Goal: Leave review/rating: Leave review/rating

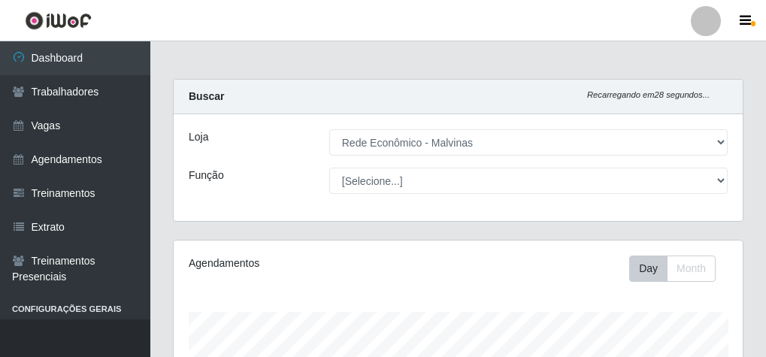
select select "194"
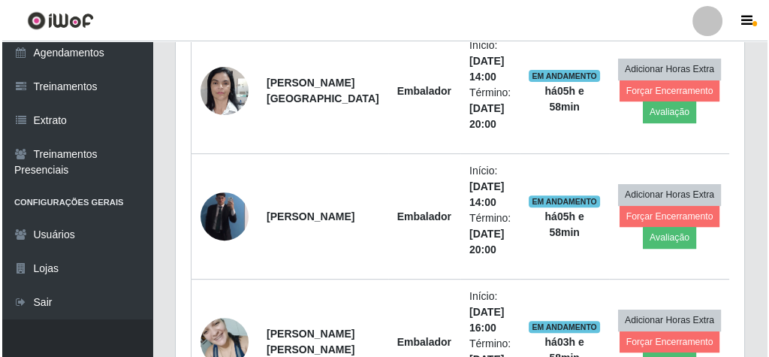
scroll to position [610, 0]
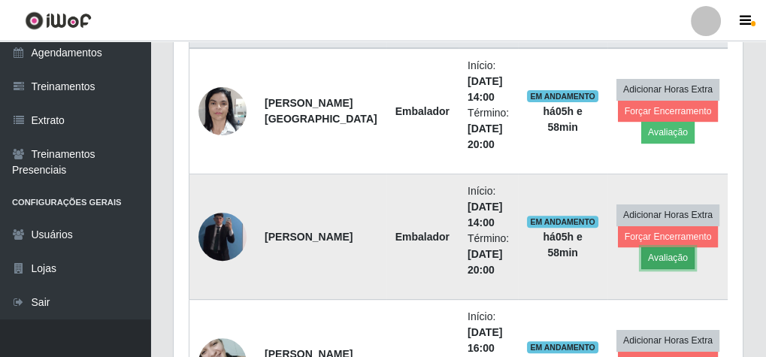
click at [648, 247] on button "Avaliação" at bounding box center [667, 257] width 53 height 21
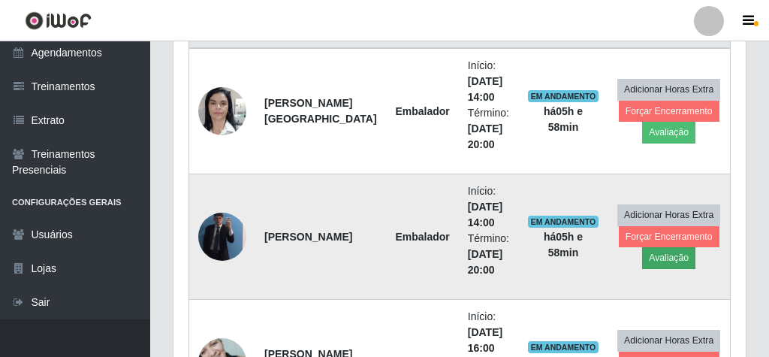
scroll to position [311, 564]
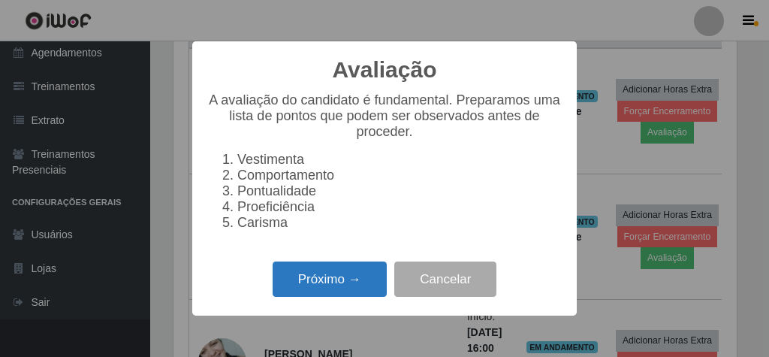
click at [337, 295] on button "Próximo →" at bounding box center [330, 279] width 114 height 35
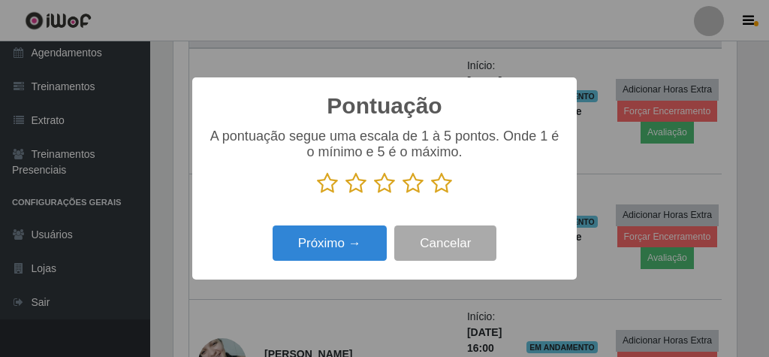
scroll to position [751153, 750900]
click at [440, 186] on icon at bounding box center [441, 183] width 21 height 23
click at [431, 195] on input "radio" at bounding box center [431, 195] width 0 height 0
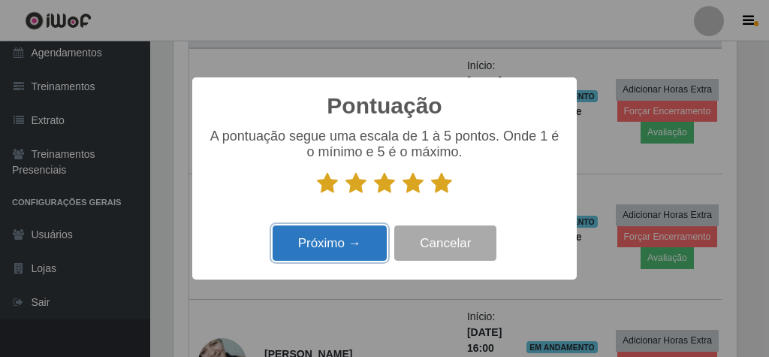
click at [334, 251] on button "Próximo →" at bounding box center [330, 242] width 114 height 35
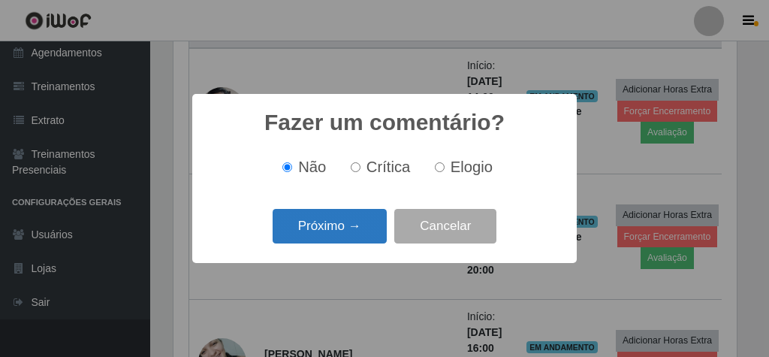
click at [340, 234] on button "Próximo →" at bounding box center [330, 226] width 114 height 35
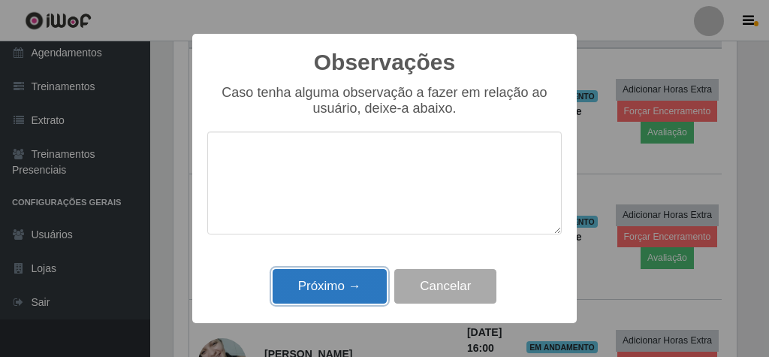
click at [361, 285] on button "Próximo →" at bounding box center [330, 286] width 114 height 35
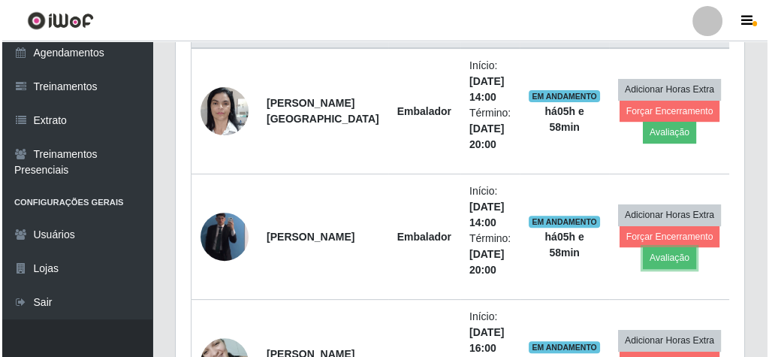
scroll to position [311, 569]
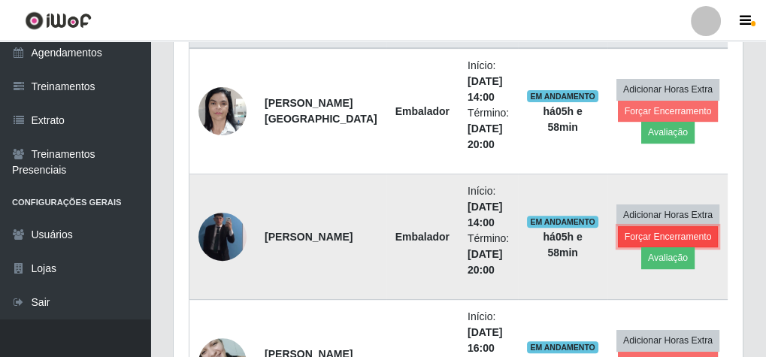
click at [641, 227] on button "Forçar Encerramento" at bounding box center [668, 236] width 101 height 21
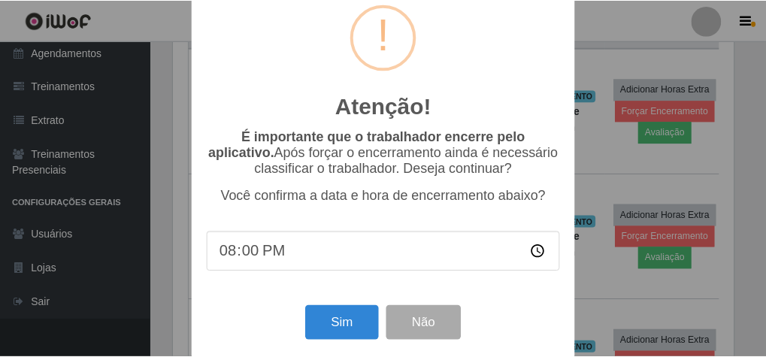
scroll to position [49, 0]
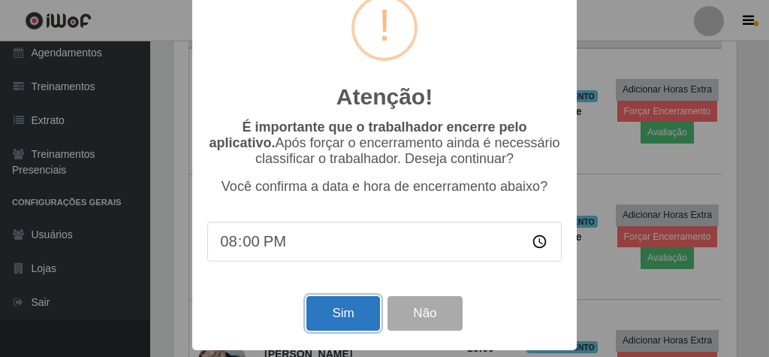
click at [328, 309] on button "Sim" at bounding box center [343, 313] width 73 height 35
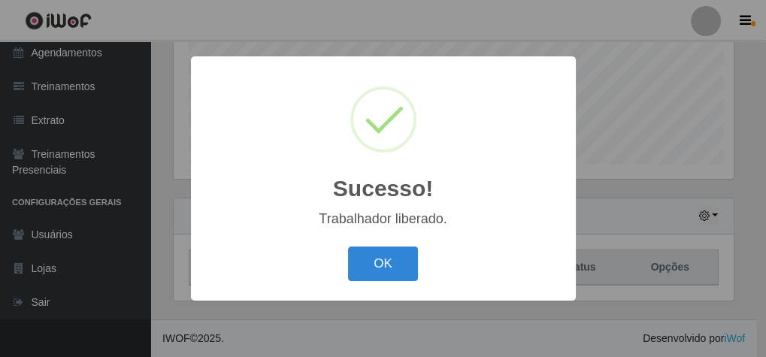
scroll to position [311, 564]
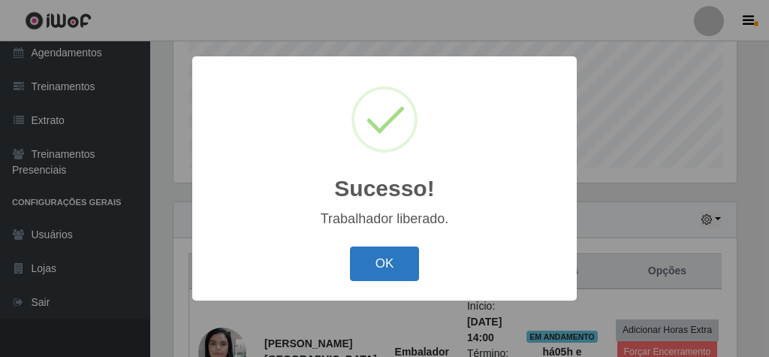
click at [407, 252] on button "OK" at bounding box center [385, 263] width 70 height 35
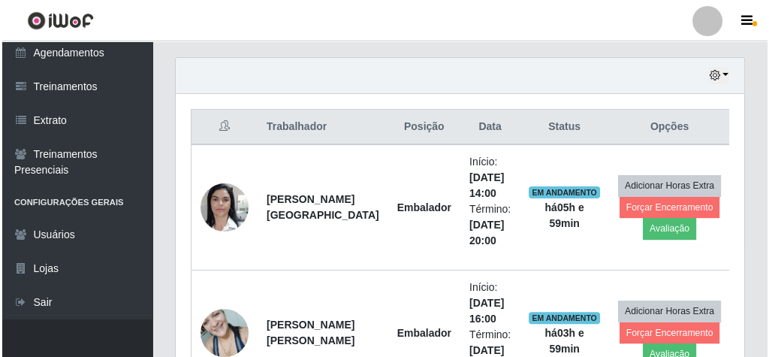
scroll to position [550, 0]
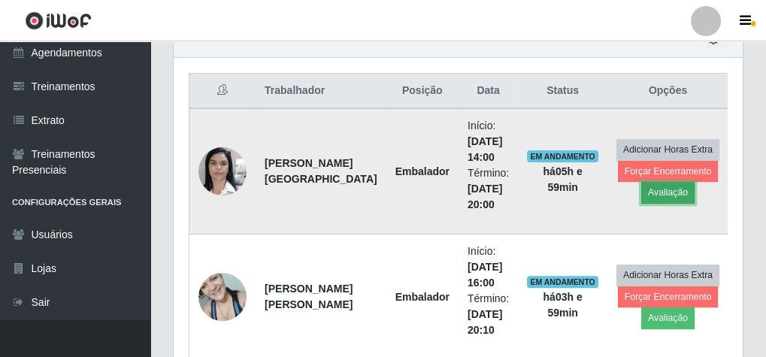
click at [645, 186] on button "Avaliação" at bounding box center [667, 192] width 53 height 21
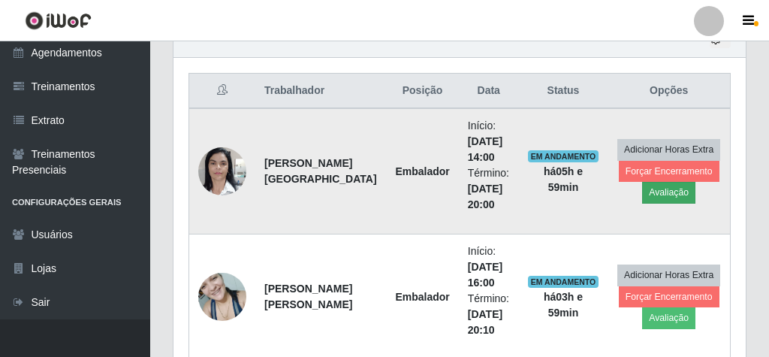
scroll to position [311, 564]
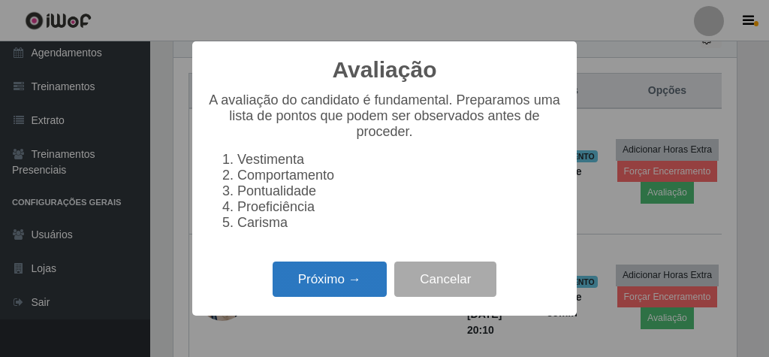
click at [339, 292] on button "Próximo →" at bounding box center [330, 279] width 114 height 35
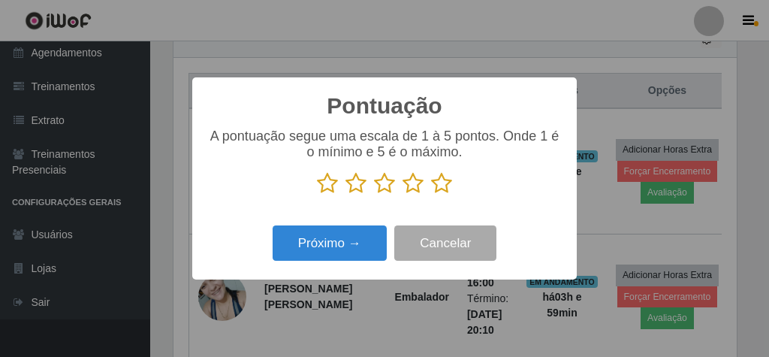
drag, startPoint x: 445, startPoint y: 183, endPoint x: 356, endPoint y: 193, distance: 89.3
click at [440, 183] on icon at bounding box center [441, 183] width 21 height 23
click at [431, 195] on input "radio" at bounding box center [431, 195] width 0 height 0
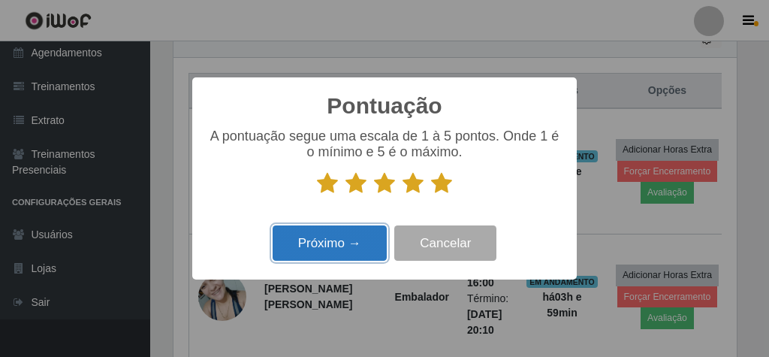
click at [348, 246] on button "Próximo →" at bounding box center [330, 242] width 114 height 35
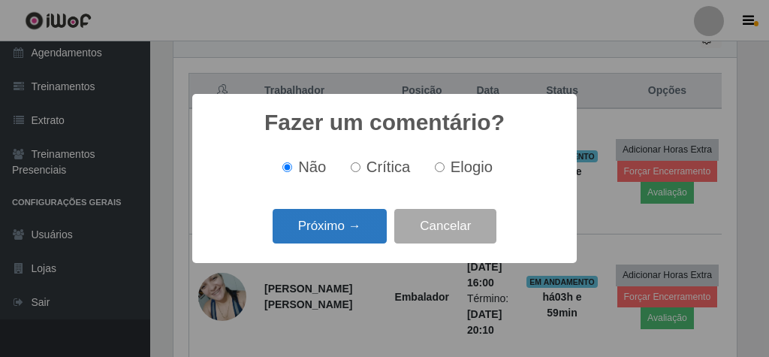
click at [348, 242] on button "Próximo →" at bounding box center [330, 226] width 114 height 35
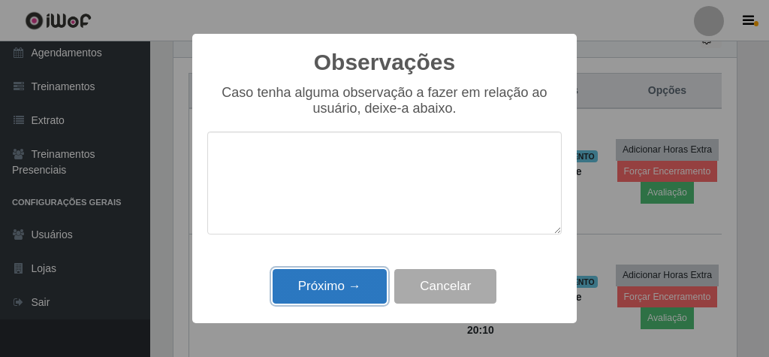
click at [337, 278] on button "Próximo →" at bounding box center [330, 286] width 114 height 35
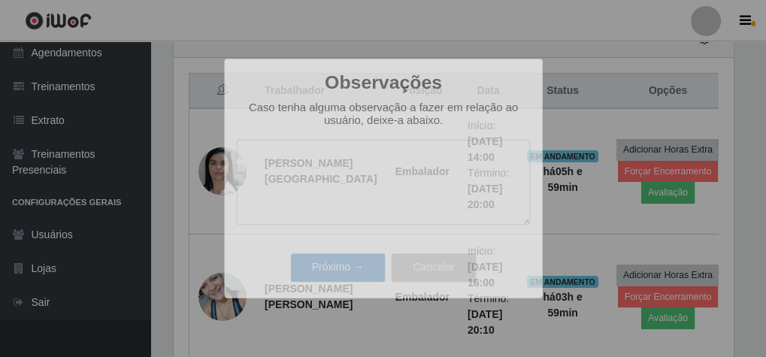
scroll to position [311, 569]
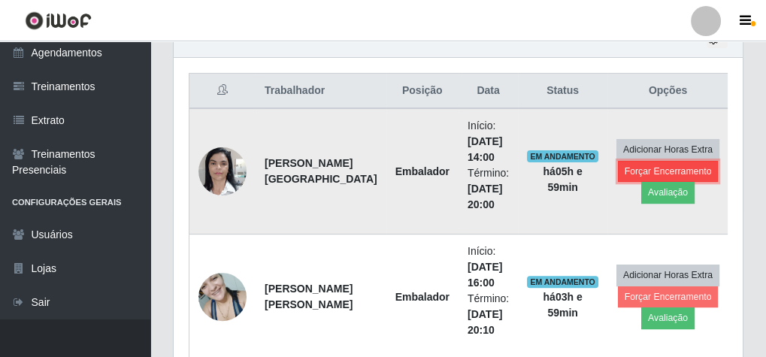
click at [643, 162] on button "Forçar Encerramento" at bounding box center [668, 171] width 101 height 21
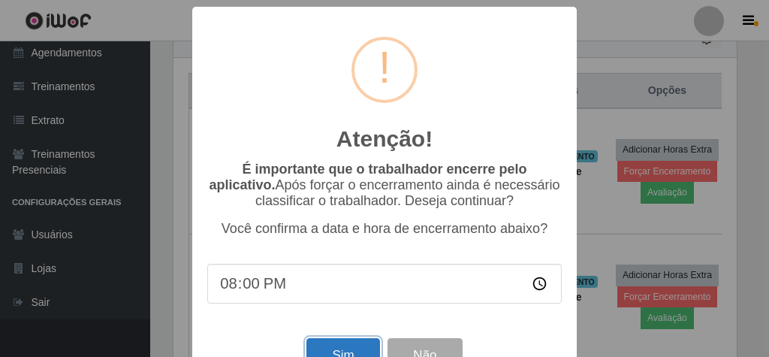
click at [344, 349] on button "Sim" at bounding box center [343, 355] width 73 height 35
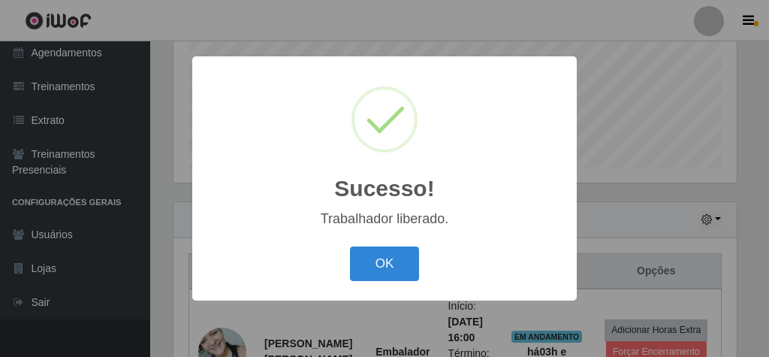
click at [370, 273] on button "OK" at bounding box center [385, 263] width 70 height 35
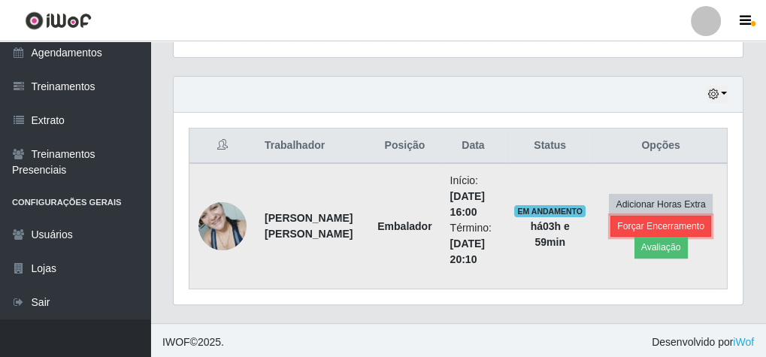
click at [658, 225] on button "Forçar Encerramento" at bounding box center [660, 226] width 101 height 21
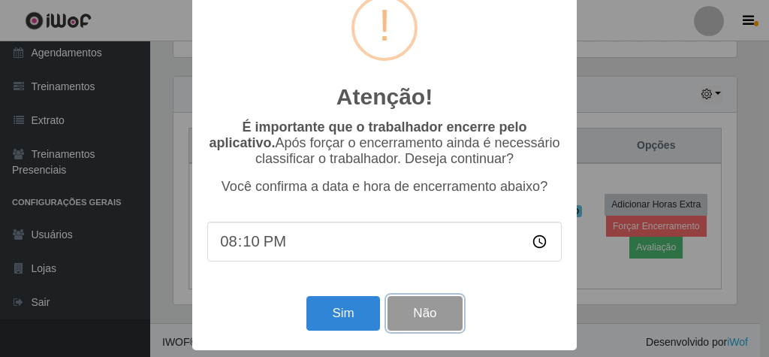
click at [395, 318] on button "Não" at bounding box center [425, 313] width 74 height 35
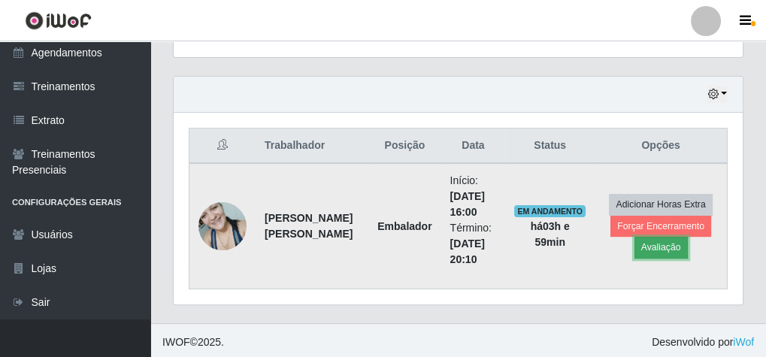
click at [669, 241] on button "Avaliação" at bounding box center [660, 247] width 53 height 21
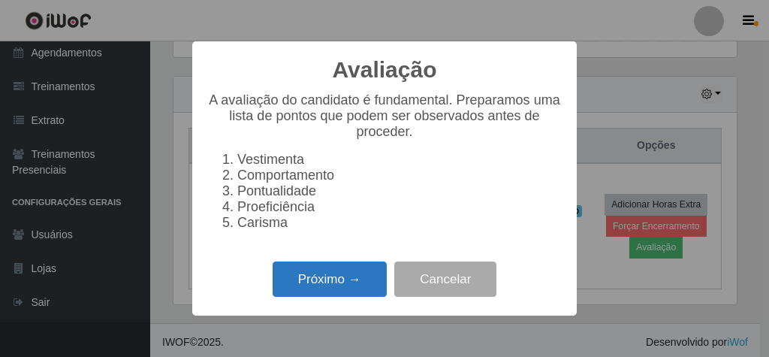
click at [303, 294] on button "Próximo →" at bounding box center [330, 279] width 114 height 35
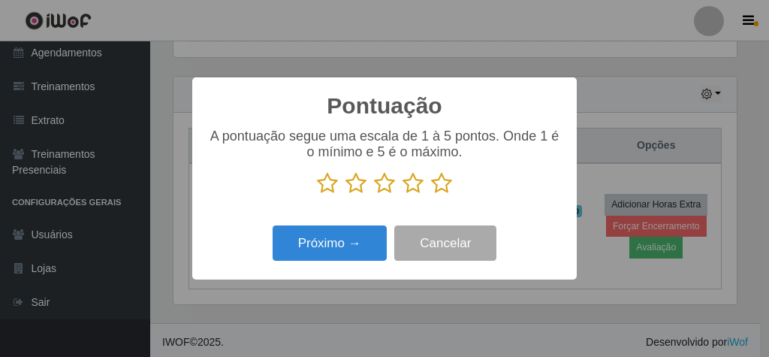
click at [440, 187] on icon at bounding box center [441, 183] width 21 height 23
click at [431, 195] on input "radio" at bounding box center [431, 195] width 0 height 0
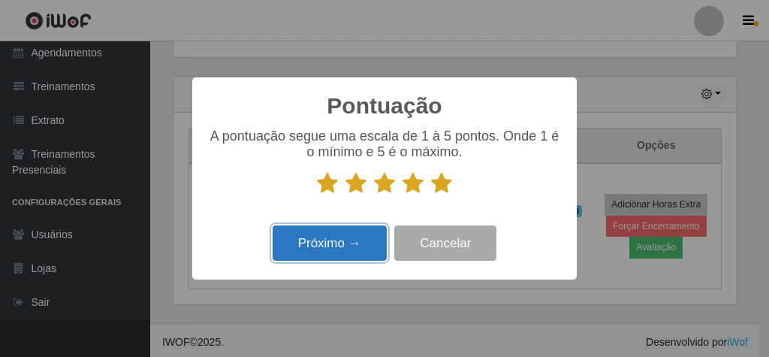
click at [346, 252] on button "Próximo →" at bounding box center [330, 242] width 114 height 35
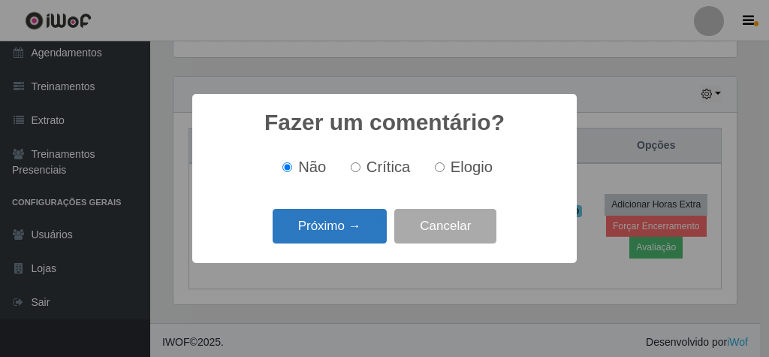
click at [349, 225] on button "Próximo →" at bounding box center [330, 226] width 114 height 35
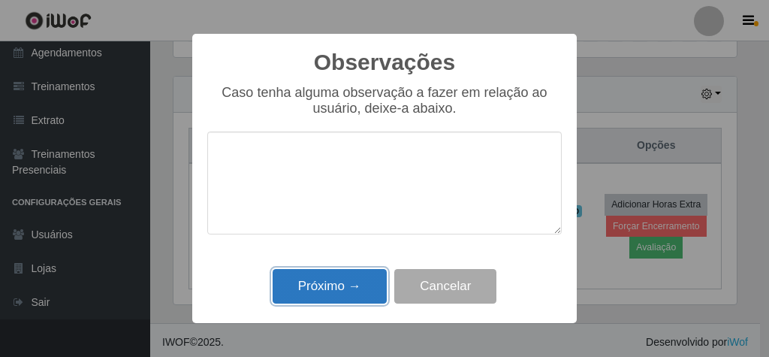
click at [349, 290] on button "Próximo →" at bounding box center [330, 286] width 114 height 35
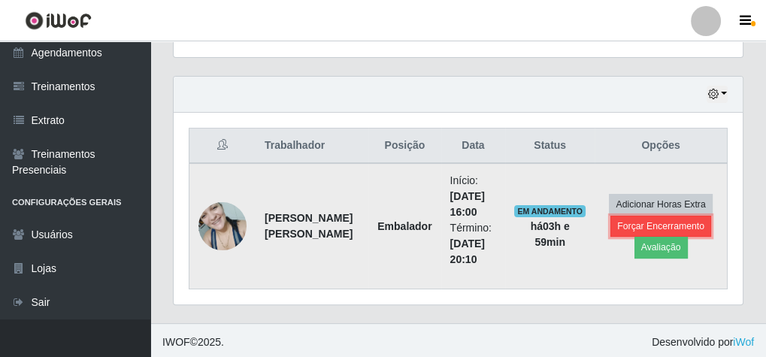
click at [655, 219] on button "Forçar Encerramento" at bounding box center [660, 226] width 101 height 21
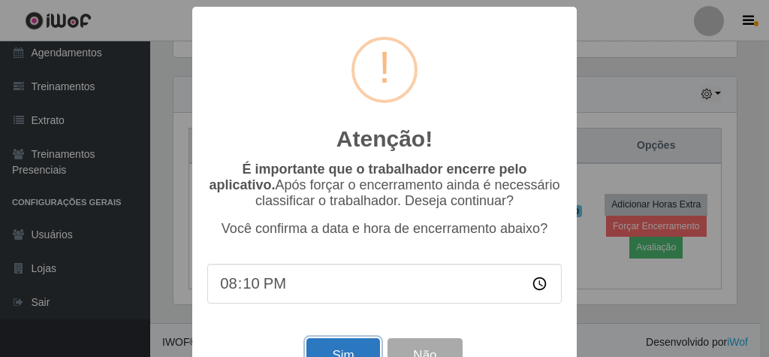
click at [343, 351] on button "Sim" at bounding box center [343, 355] width 73 height 35
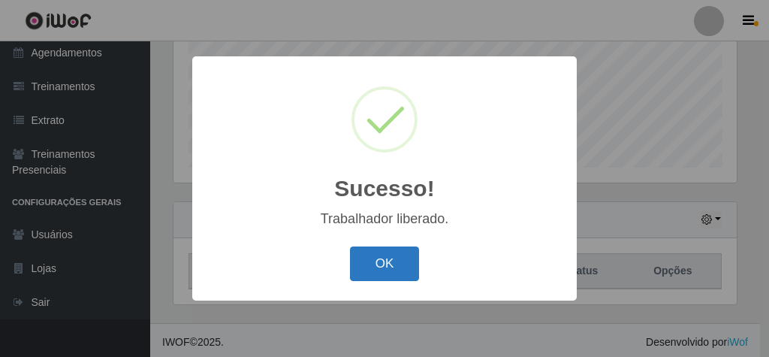
click at [366, 258] on button "OK" at bounding box center [385, 263] width 70 height 35
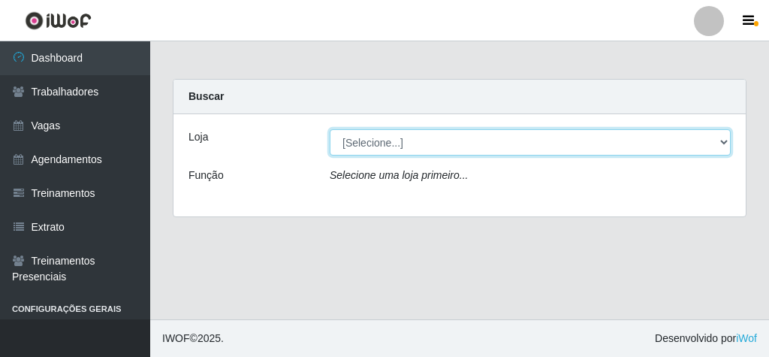
click at [434, 136] on select "[Selecione...] Rede Econômico - Malvinas Rede Econômico - Prata" at bounding box center [530, 142] width 401 height 26
select select "194"
click at [330, 129] on select "[Selecione...] Rede Econômico - Malvinas Rede Econômico - Prata" at bounding box center [530, 142] width 401 height 26
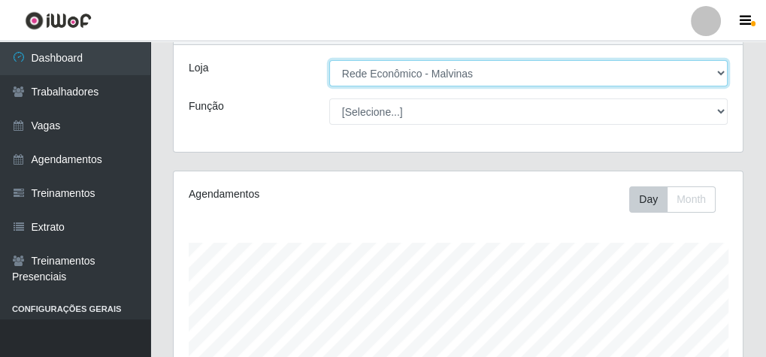
scroll to position [370, 0]
